Goal: Task Accomplishment & Management: Manage account settings

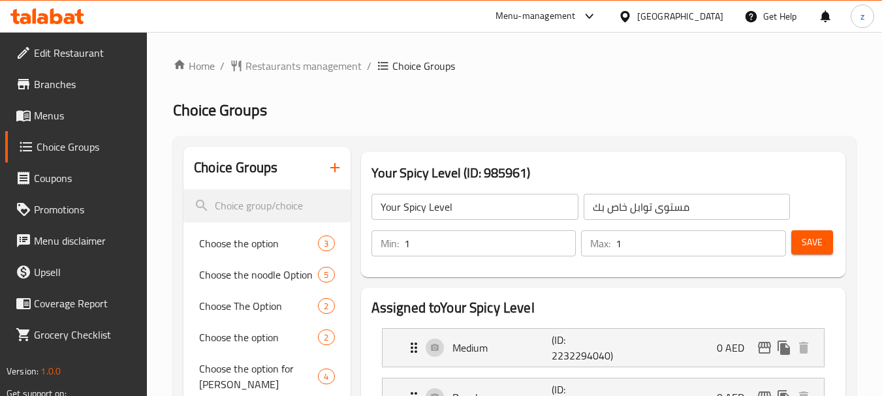
drag, startPoint x: 67, startPoint y: 87, endPoint x: 74, endPoint y: 87, distance: 7.8
click at [67, 87] on span "Branches" at bounding box center [85, 84] width 103 height 16
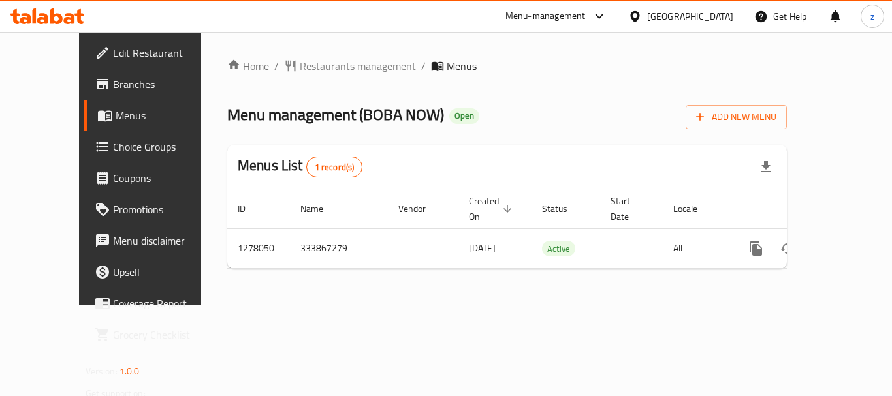
click at [113, 144] on span "Choice Groups" at bounding box center [165, 147] width 104 height 16
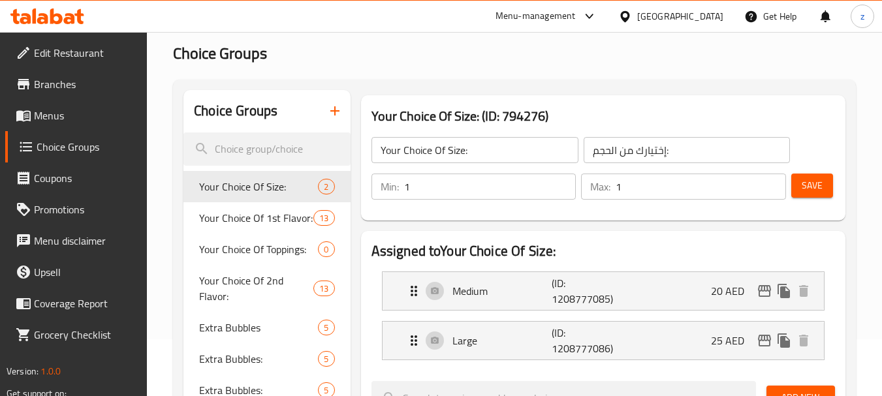
scroll to position [131, 0]
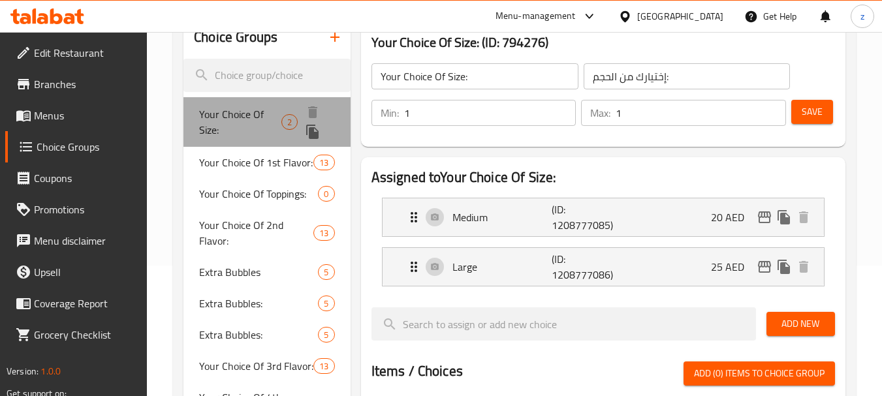
click at [262, 112] on span "Your Choice Of Size:" at bounding box center [240, 121] width 82 height 31
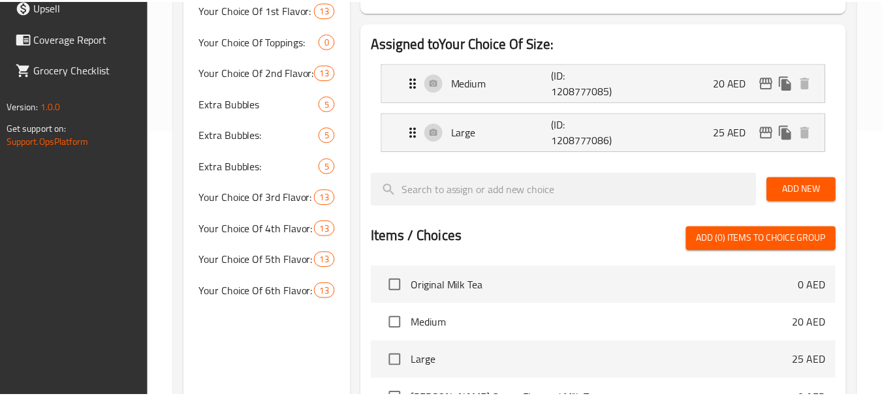
scroll to position [512, 0]
